Goal: Subscribe to service/newsletter

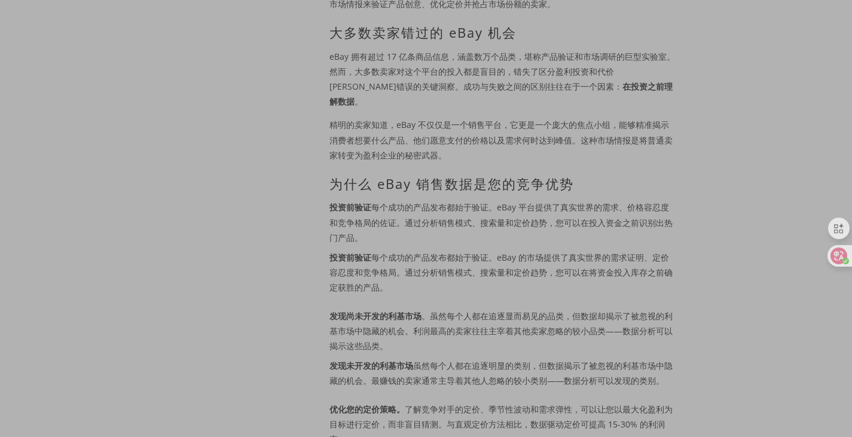
scroll to position [598, 0]
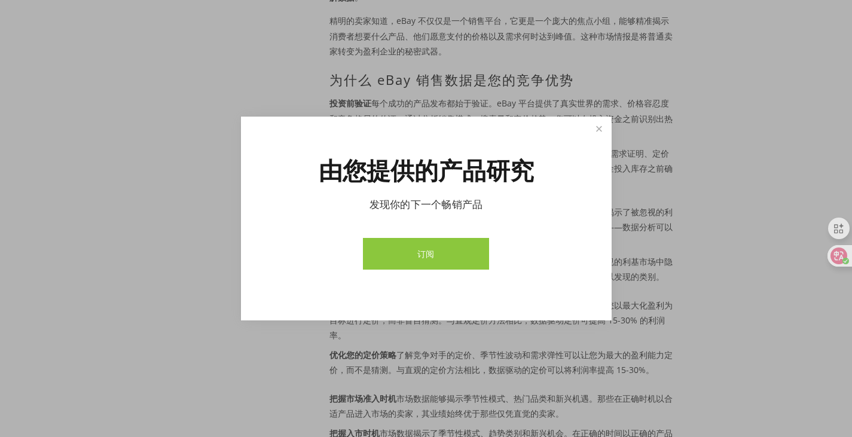
click at [419, 257] on font "订阅" at bounding box center [426, 253] width 17 height 11
click at [600, 133] on link "关闭" at bounding box center [599, 128] width 21 height 21
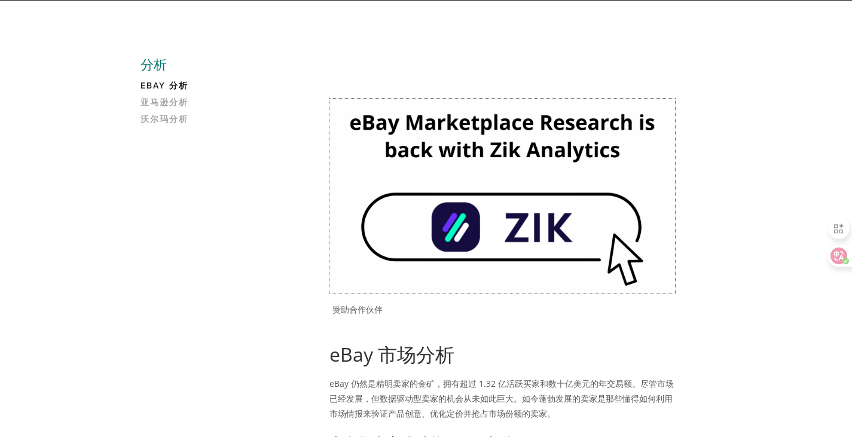
scroll to position [0, 0]
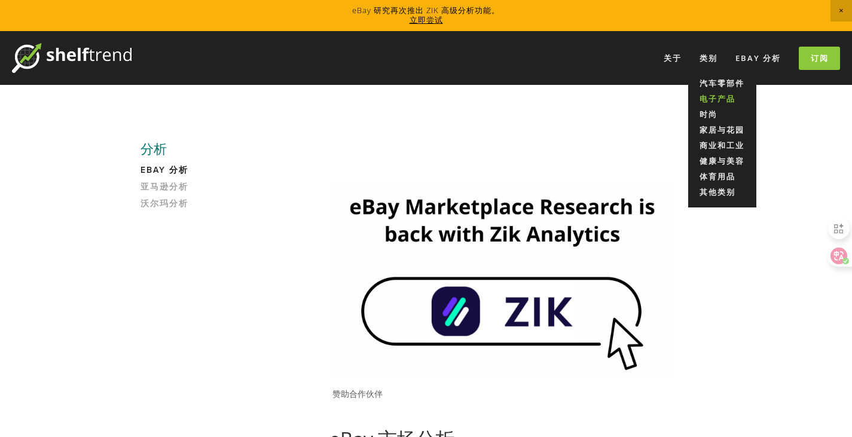
click at [718, 99] on font "电子产品" at bounding box center [718, 98] width 36 height 11
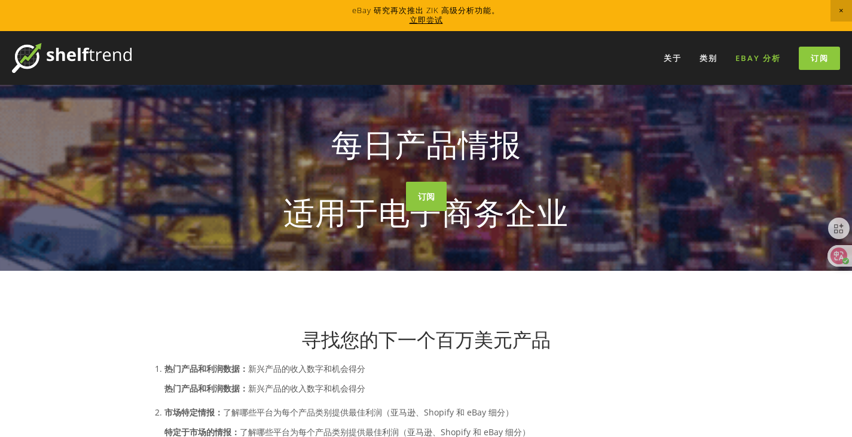
click at [758, 57] on font "eBay 分析" at bounding box center [758, 58] width 45 height 11
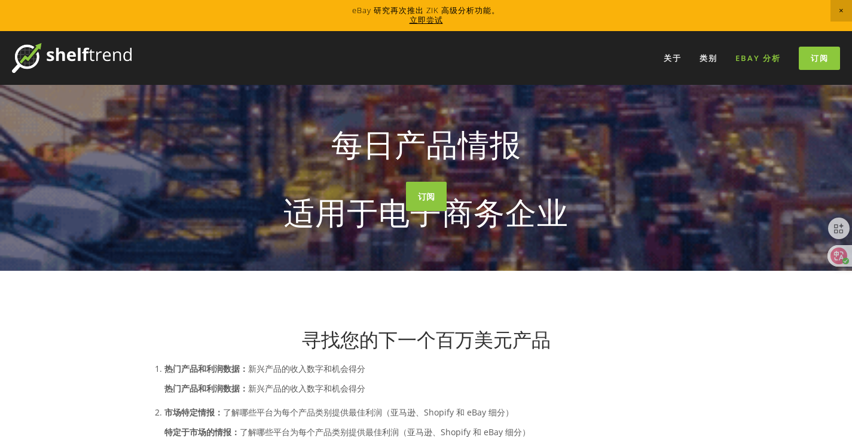
click at [753, 59] on font "eBay 分析" at bounding box center [758, 58] width 45 height 11
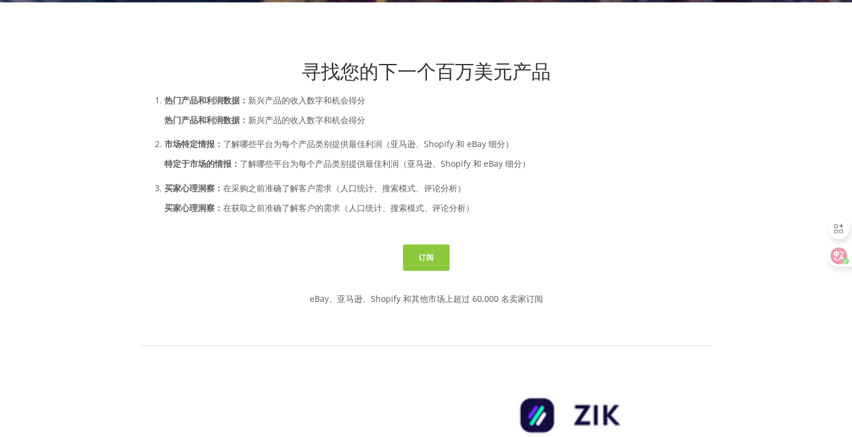
scroll to position [299, 0]
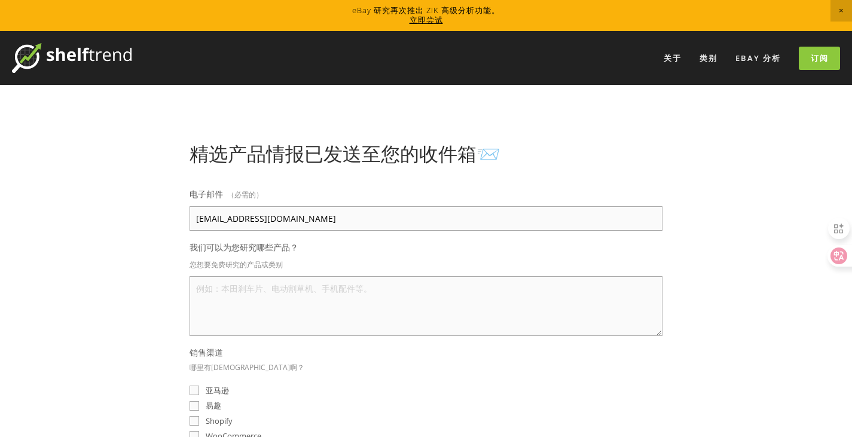
type input "157330179@qq.com"
click at [251, 299] on textarea "我们可以为您研究哪些产品？" at bounding box center [426, 306] width 473 height 60
type textarea "i"
type textarea "f"
click at [308, 291] on textarea "无人机 汽车中控台 手机 电池" at bounding box center [426, 306] width 473 height 60
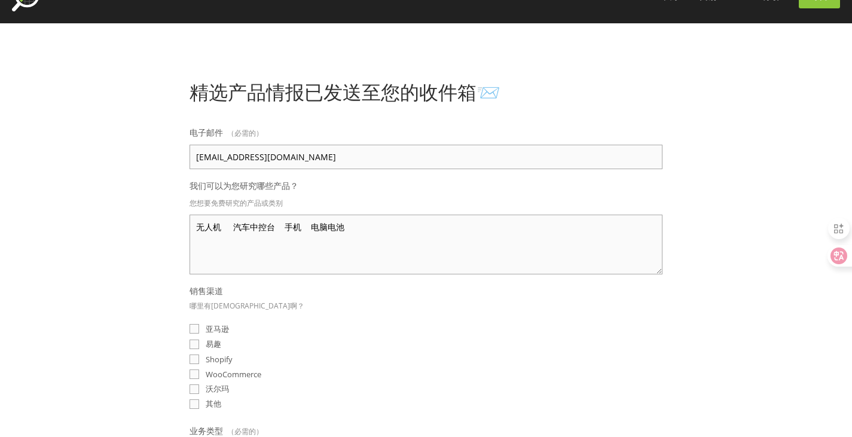
scroll to position [120, 0]
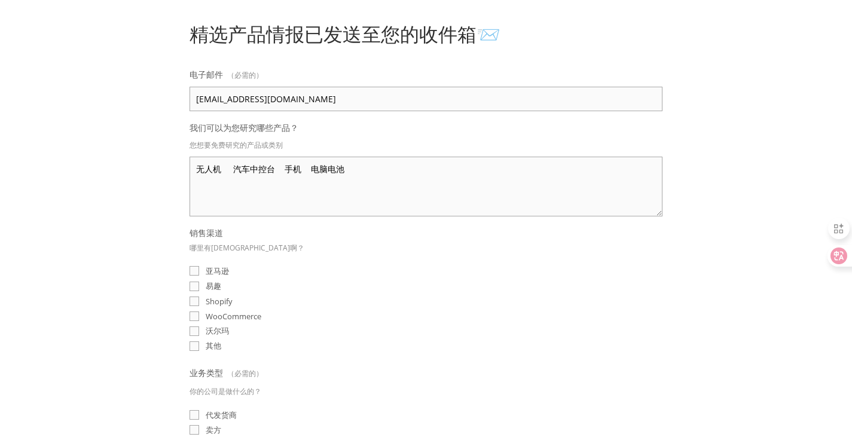
type textarea "无人机 汽车中控台 手机 电脑电池"
click at [195, 287] on input "易趣" at bounding box center [195, 287] width 10 height 10
checkbox input "true"
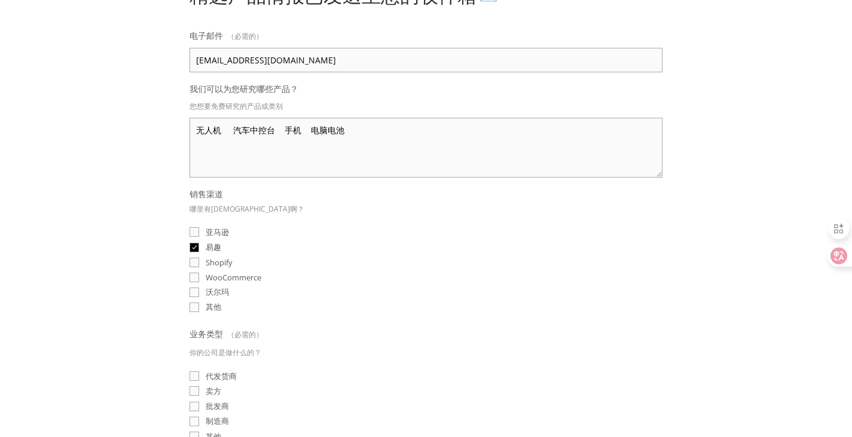
scroll to position [179, 0]
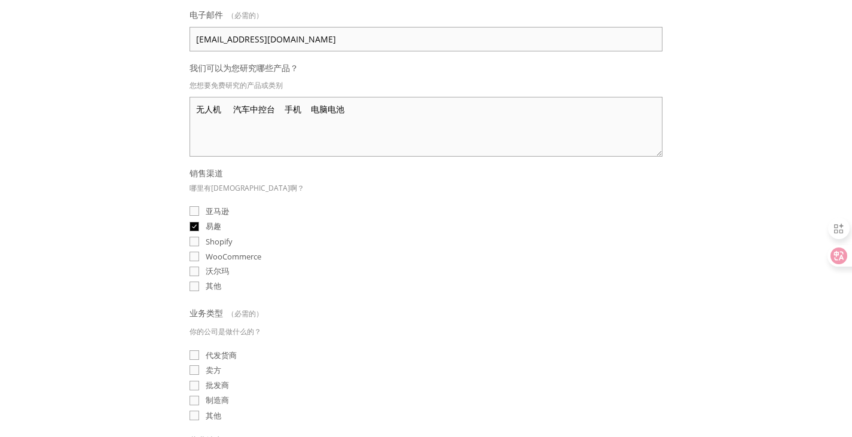
click at [194, 211] on input "亚马逊" at bounding box center [195, 211] width 10 height 10
checkbox input "true"
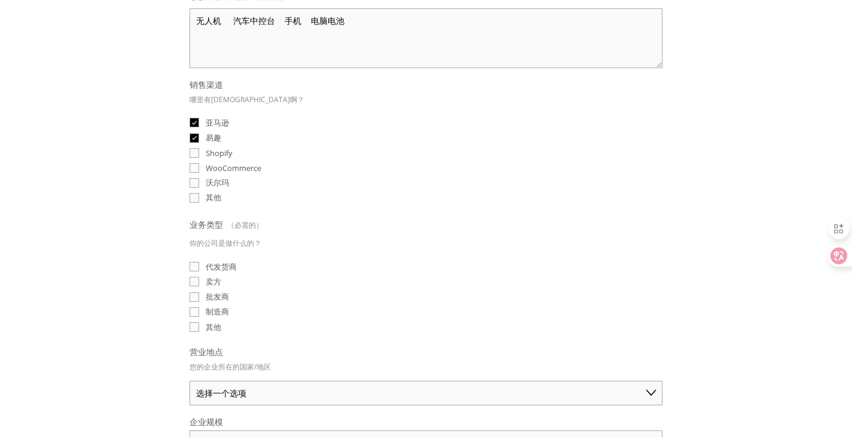
scroll to position [299, 0]
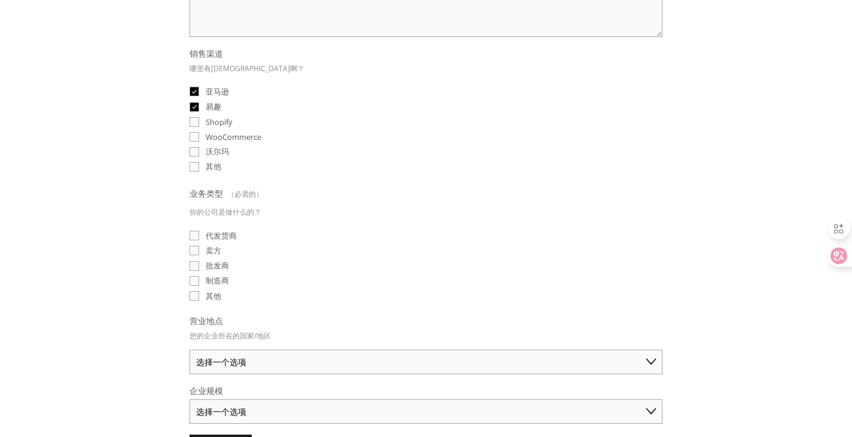
click at [195, 250] on input "卖方" at bounding box center [195, 251] width 10 height 10
checkbox input "true"
click at [194, 278] on input "制造商" at bounding box center [195, 281] width 10 height 10
checkbox input "true"
click at [191, 262] on input "批发商" at bounding box center [195, 266] width 10 height 10
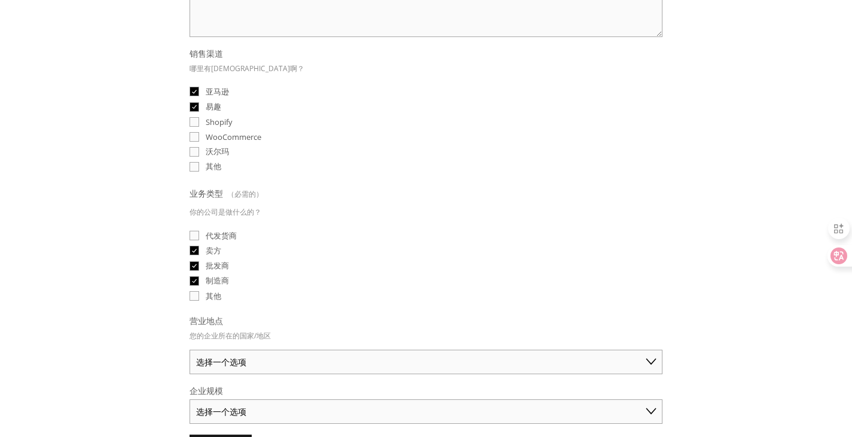
checkbox input "true"
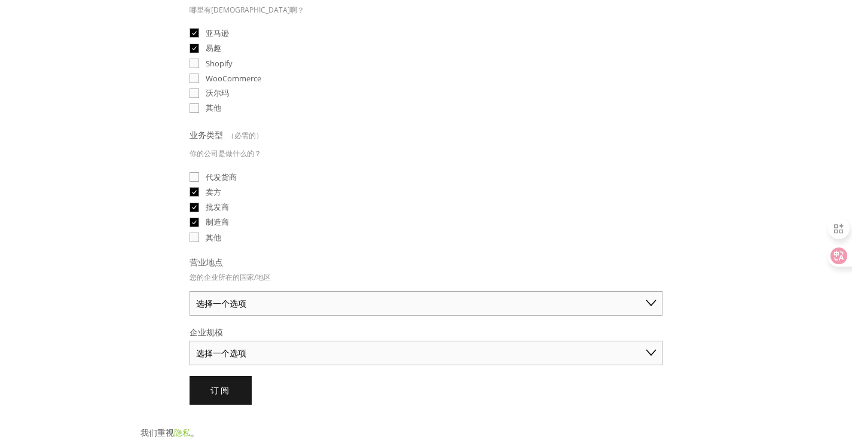
scroll to position [419, 0]
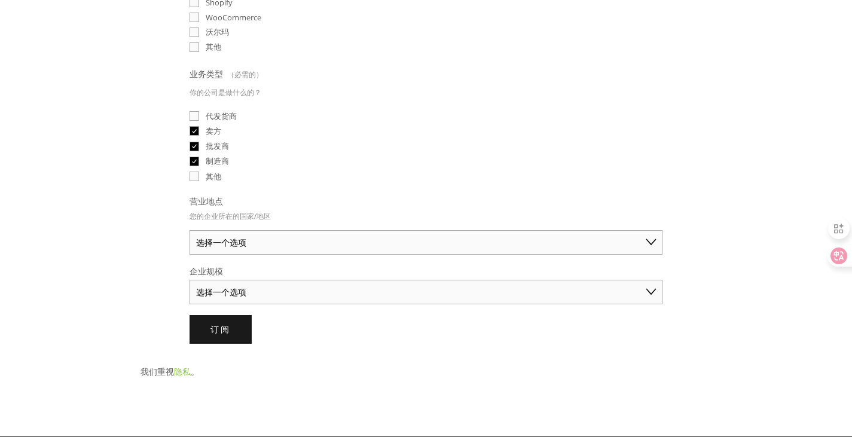
click at [289, 240] on select "选择一个选项 澳大利亚 美国 英国 中国 日本 德国 加拿大 其他" at bounding box center [426, 242] width 473 height 25
select select "United States"
click at [190, 230] on select "选择一个选项 澳大利亚 美国 英国 中国 日本 德国 加拿大 其他" at bounding box center [426, 242] width 473 height 25
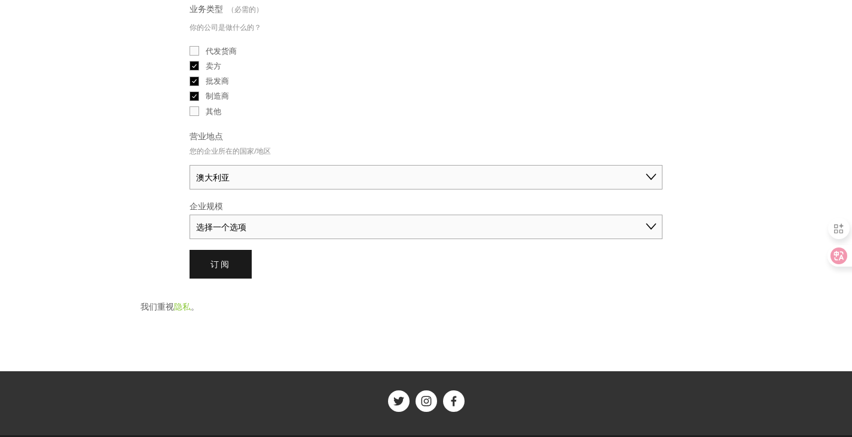
scroll to position [538, 0]
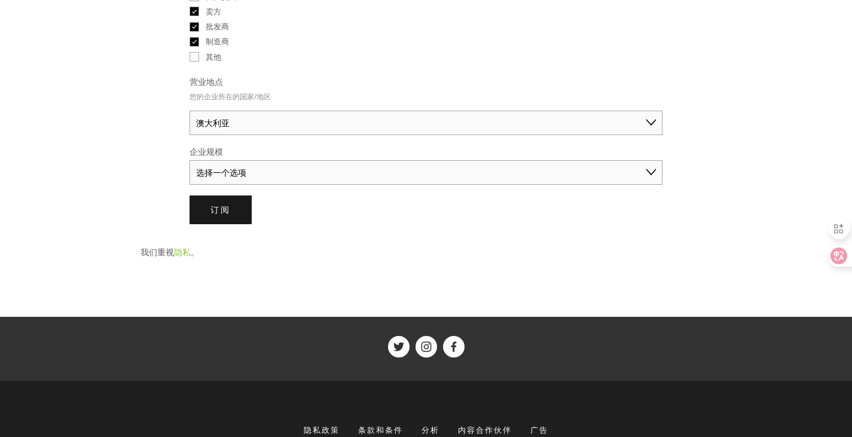
click at [319, 175] on select "选择一个选项 个人商家（年销售额低于 5 万美元） 小型企业（年销售额 5 万至 25 万美元） 成熟企业（年销售额超过 25 万美元）" at bounding box center [426, 172] width 473 height 25
select select "Small Business ($50K - $250K annual sales)"
click at [190, 160] on select "选择一个选项 个人商家（年销售额低于 5 万美元） 小型企业（年销售额 5 万至 25 万美元） 成熟企业（年销售额超过 25 万美元）" at bounding box center [426, 172] width 473 height 25
click at [237, 209] on button "订阅 订阅" at bounding box center [221, 210] width 62 height 29
click at [237, 211] on button "提交 订阅" at bounding box center [221, 210] width 62 height 29
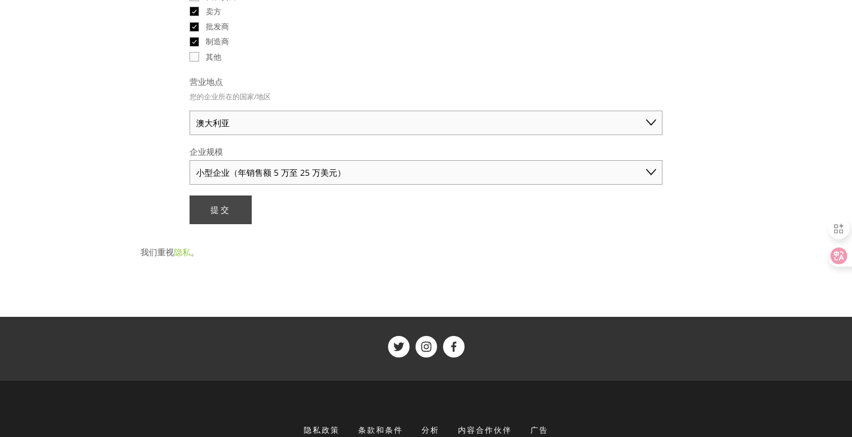
click at [232, 211] on button "提交 订阅" at bounding box center [221, 210] width 62 height 29
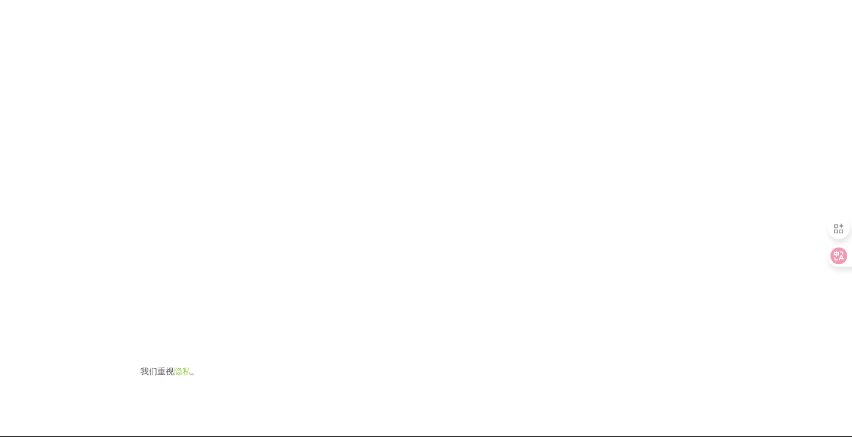
scroll to position [7, 0]
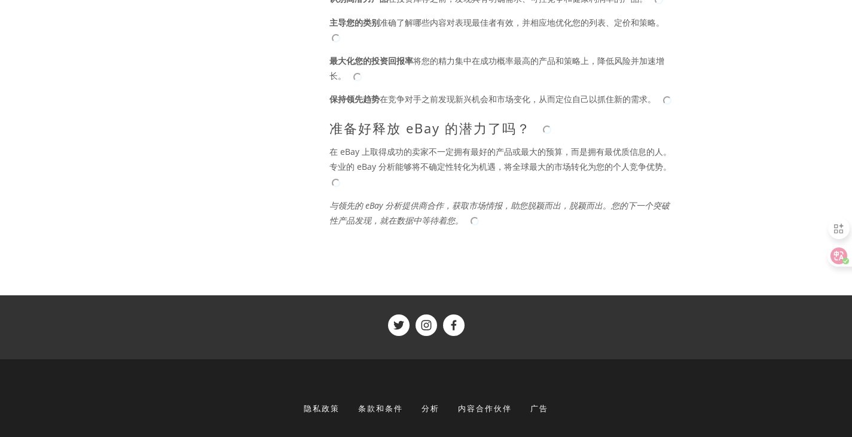
scroll to position [1138, 0]
